Goal: Information Seeking & Learning: Learn about a topic

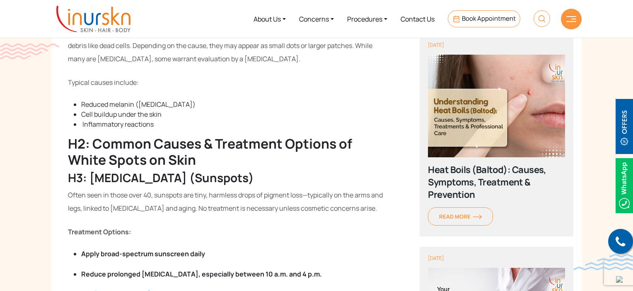
scroll to position [424, 0]
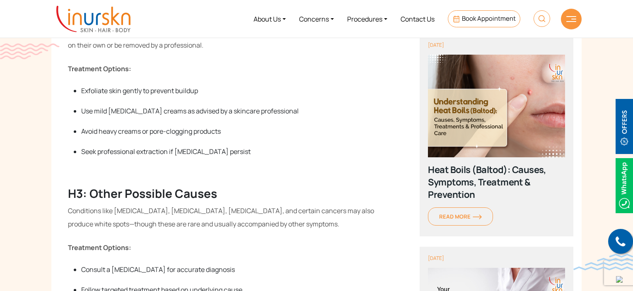
click at [189, 110] on ul "Exfoliate skin gently to prevent buildup Use mild retinoid creams as advised by…" at bounding box center [226, 121] width 317 height 71
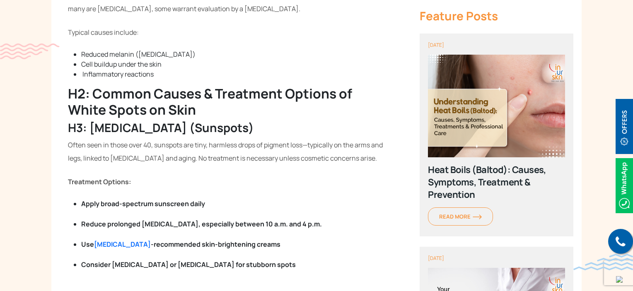
scroll to position [482, 0]
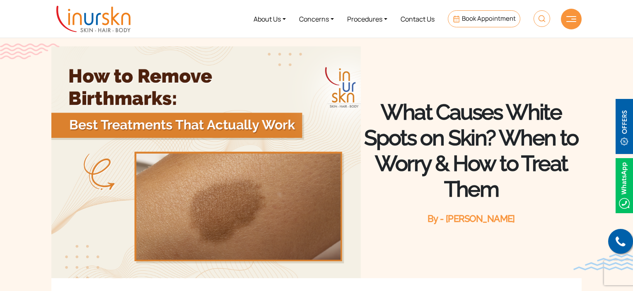
scroll to position [482, 0]
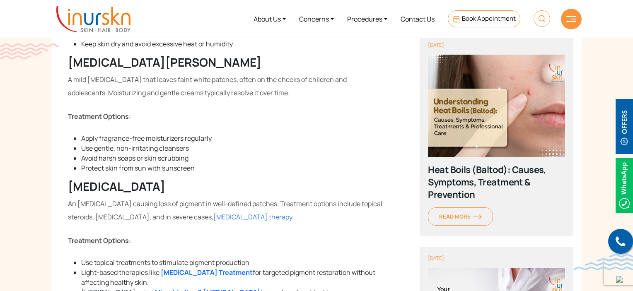
scroll to position [809, 0]
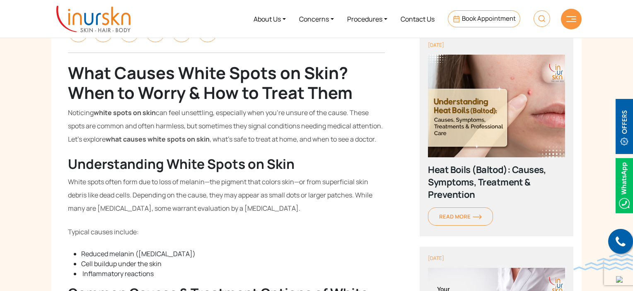
scroll to position [281, 0]
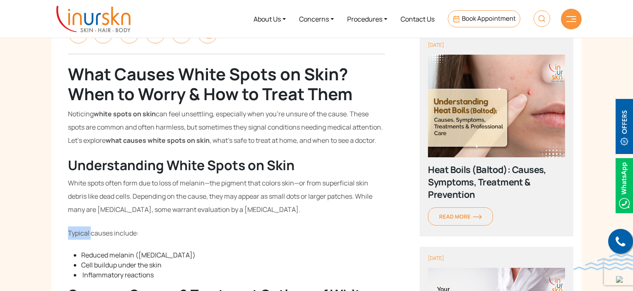
drag, startPoint x: 84, startPoint y: 227, endPoint x: 41, endPoint y: 218, distance: 43.9
click at [139, 232] on p "Typical causes include:" at bounding box center [226, 233] width 317 height 13
drag, startPoint x: 98, startPoint y: 225, endPoint x: 56, endPoint y: 224, distance: 42.3
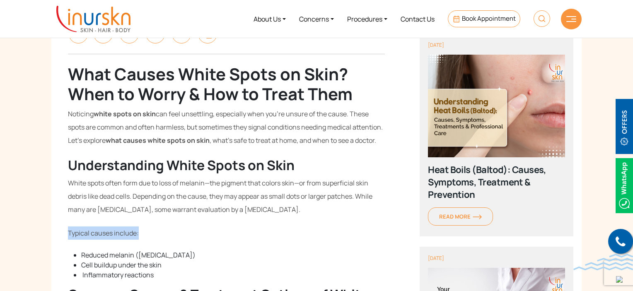
click at [90, 231] on span "Typical causes include:" at bounding box center [103, 233] width 71 height 9
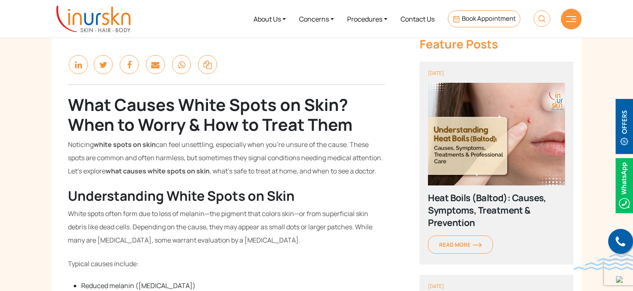
scroll to position [322, 0]
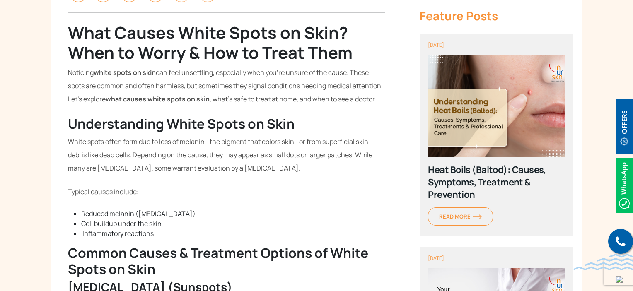
drag, startPoint x: 138, startPoint y: 200, endPoint x: 71, endPoint y: 185, distance: 69.1
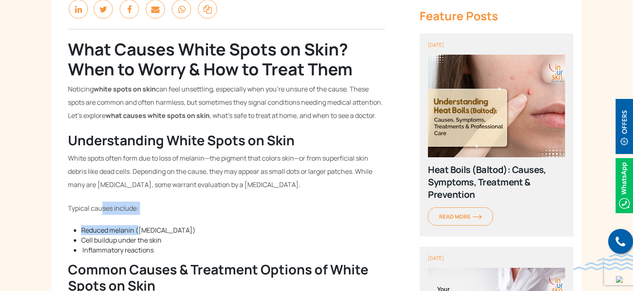
scroll to position [281, 0]
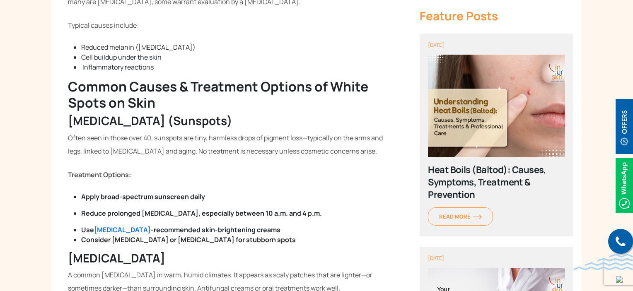
scroll to position [612, 0]
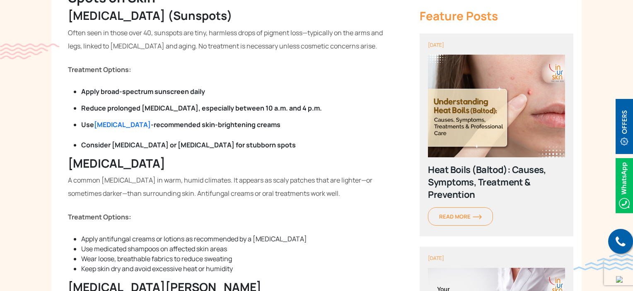
scroll to position [580, 0]
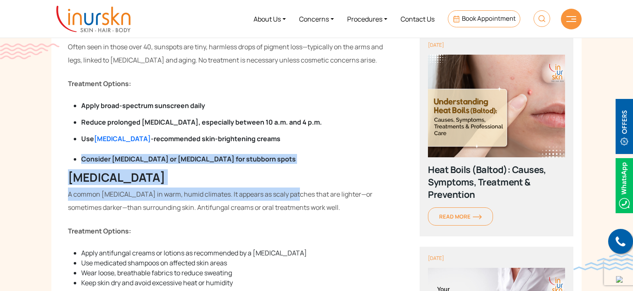
drag, startPoint x: 81, startPoint y: 153, endPoint x: 286, endPoint y: 189, distance: 208.2
click at [282, 152] on ul "Use dermatologist -recommended skin-brightening creams Consider laser therapy o…" at bounding box center [226, 149] width 317 height 30
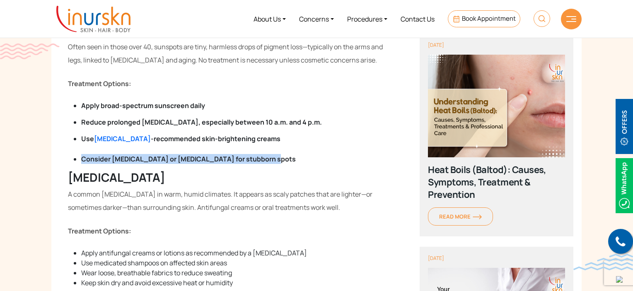
drag, startPoint x: 269, startPoint y: 158, endPoint x: 78, endPoint y: 163, distance: 191.1
click at [78, 163] on ul "Use dermatologist -recommended skin-brightening creams Consider laser therapy o…" at bounding box center [226, 149] width 317 height 30
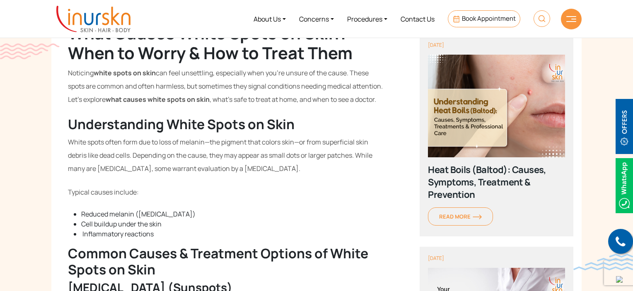
scroll to position [0, 0]
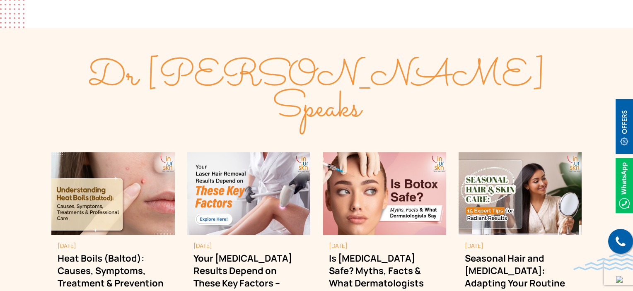
scroll to position [2279, 0]
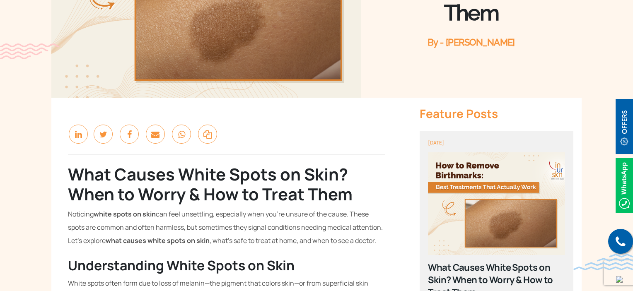
scroll to position [290, 0]
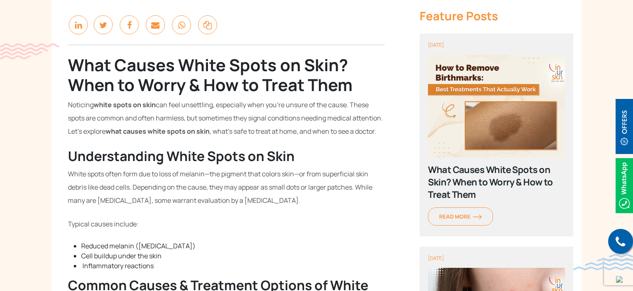
click at [334, 69] on b "What Causes White Spots on Skin? When to Worry & How to Treat Them" at bounding box center [210, 74] width 285 height 43
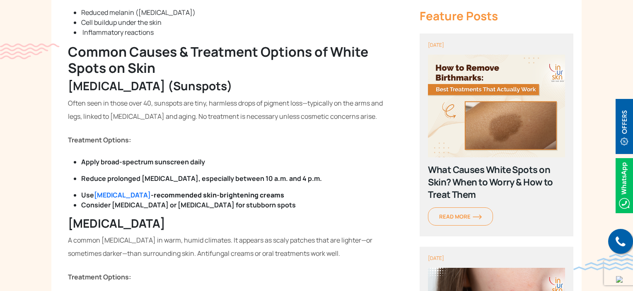
scroll to position [539, 0]
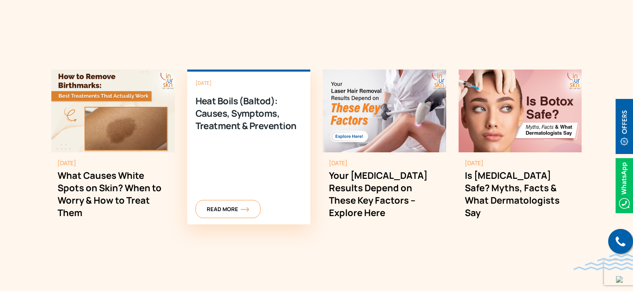
click at [248, 119] on div "[DATE] Heat Boils (Baltod): Causes, Symptoms, Treatment & Prevention Read More" at bounding box center [248, 147] width 123 height 155
click at [224, 206] on span "Read More" at bounding box center [228, 209] width 43 height 7
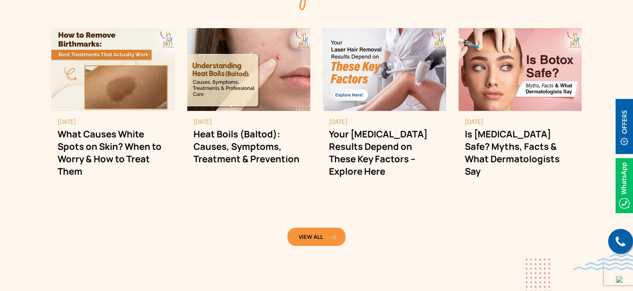
scroll to position [2279, 0]
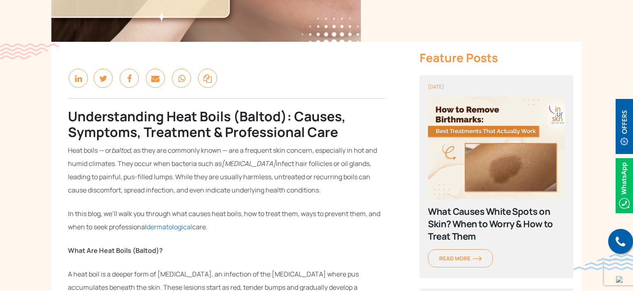
scroll to position [249, 0]
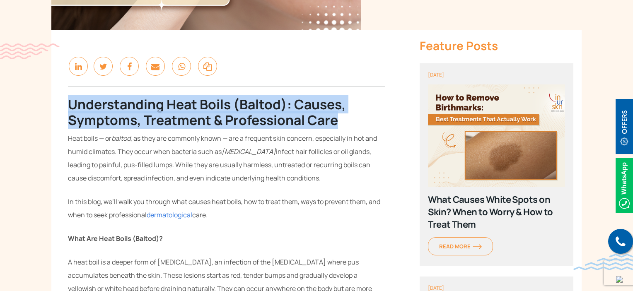
drag, startPoint x: 69, startPoint y: 102, endPoint x: 336, endPoint y: 127, distance: 268.9
click at [336, 127] on b "Understanding Heat Boils (Baltod): Causes, Symptoms, Treatment & Professional C…" at bounding box center [207, 112] width 278 height 34
drag, startPoint x: 336, startPoint y: 127, endPoint x: 61, endPoint y: 106, distance: 276.3
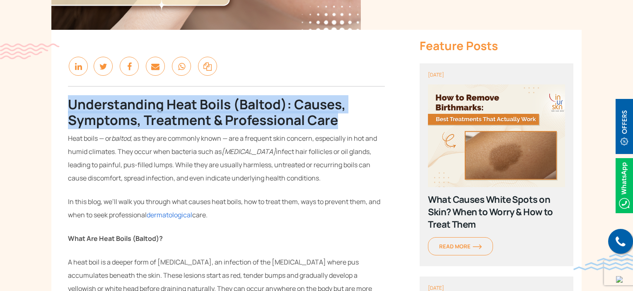
click at [83, 105] on b "Understanding Heat Boils (Baltod): Causes, Symptoms, Treatment & Professional C…" at bounding box center [207, 112] width 278 height 34
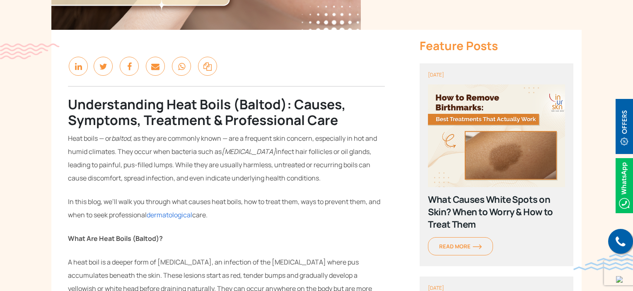
click at [75, 101] on b "Understanding Heat Boils (Baltod): Causes, Symptoms, Treatment & Professional C…" at bounding box center [207, 112] width 278 height 34
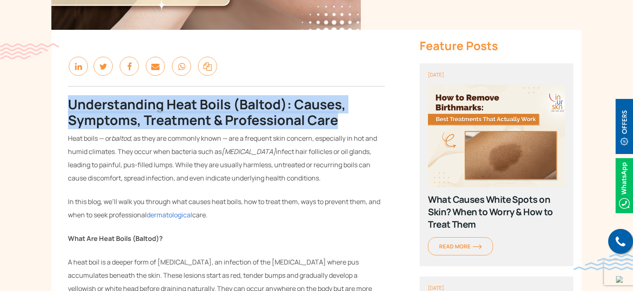
drag, startPoint x: 69, startPoint y: 102, endPoint x: 340, endPoint y: 121, distance: 272.0
click at [340, 121] on h2 "Understanding Heat Boils (Baltod): Causes, Symptoms, Treatment & Professional C…" at bounding box center [226, 113] width 317 height 32
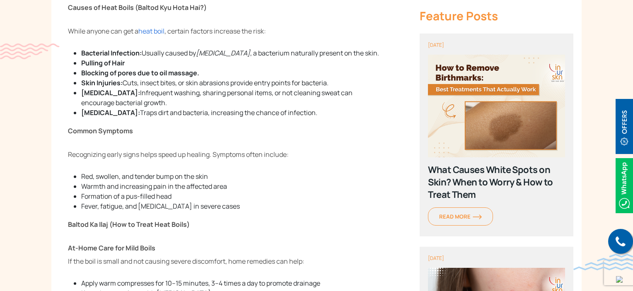
scroll to position [539, 0]
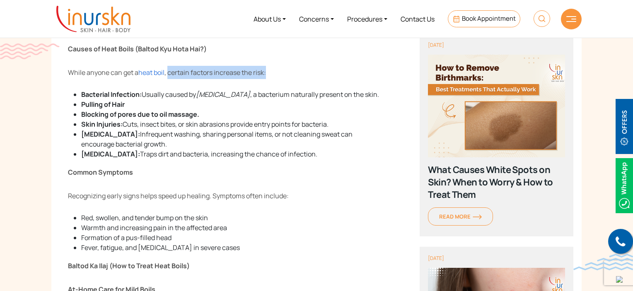
drag, startPoint x: 169, startPoint y: 62, endPoint x: 272, endPoint y: 57, distance: 103.3
click at [272, 66] on p "While anyone can get a heat boil , certain factors increase the risk:" at bounding box center [226, 72] width 317 height 13
drag, startPoint x: 182, startPoint y: 56, endPoint x: 60, endPoint y: 60, distance: 122.7
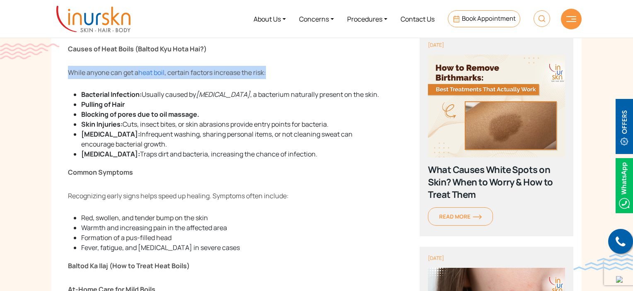
click at [82, 68] on span "While anyone can get a" at bounding box center [103, 72] width 70 height 9
drag, startPoint x: 70, startPoint y: 57, endPoint x: 278, endPoint y: 65, distance: 208.6
click at [278, 66] on p "While anyone can get a heat boil , certain factors increase the risk:" at bounding box center [226, 72] width 317 height 13
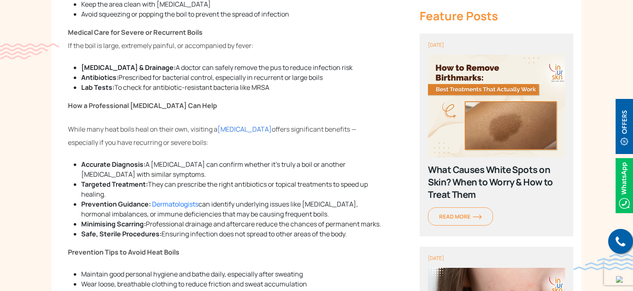
scroll to position [870, 0]
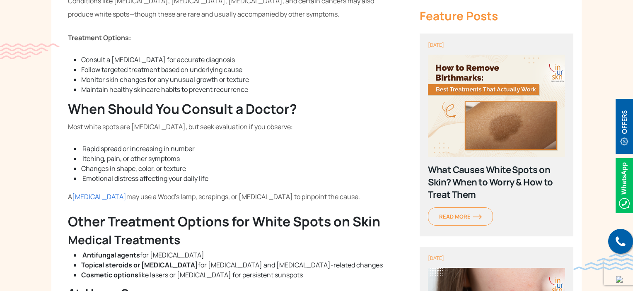
scroll to position [1326, 0]
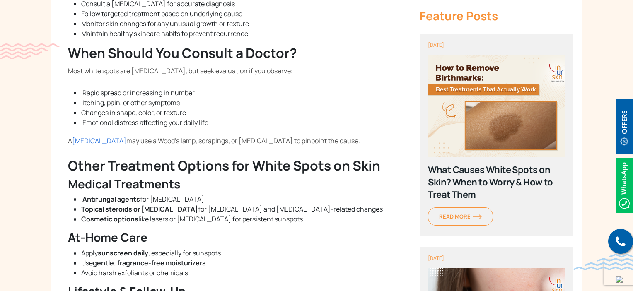
click at [94, 145] on span "dermatologist" at bounding box center [99, 140] width 54 height 9
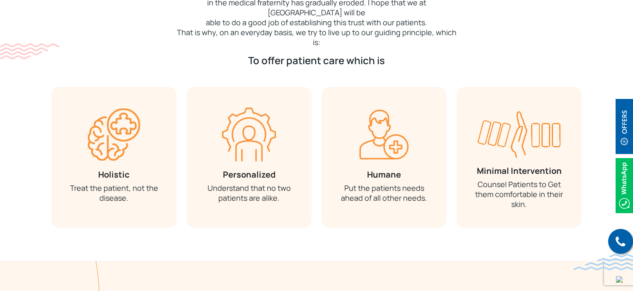
scroll to position [435, 0]
